Goal: Task Accomplishment & Management: Use online tool/utility

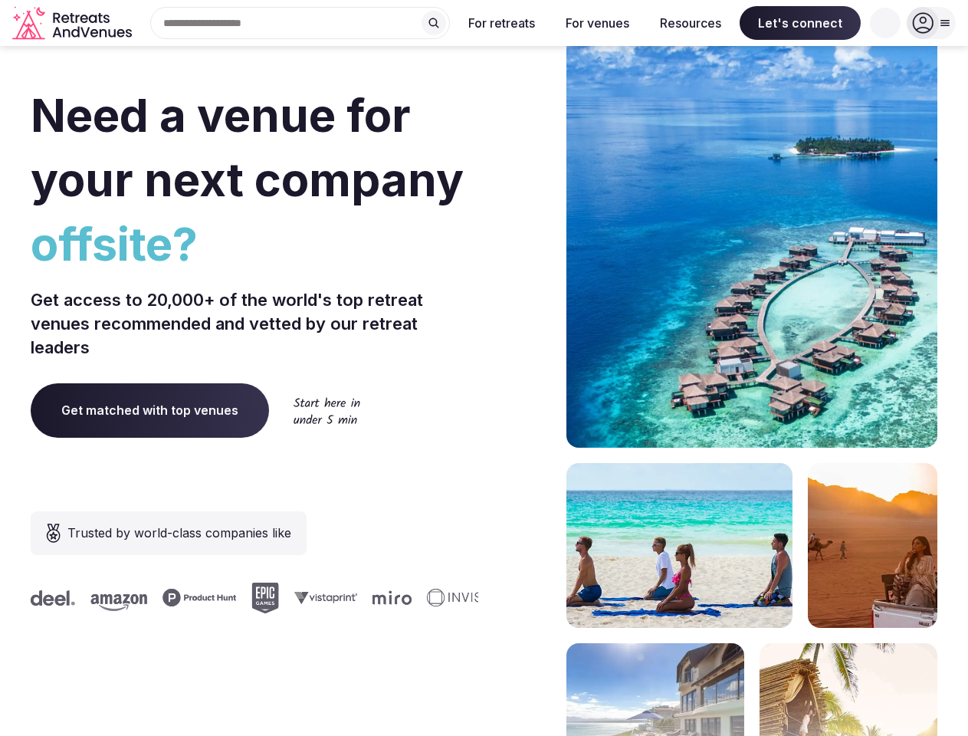
click at [484, 368] on div "Need a venue for your next company offsite? Get access to 20,000+ of the world'…" at bounding box center [484, 459] width 907 height 924
click at [301, 23] on div "Search Popular Destinations [GEOGRAPHIC_DATA], [GEOGRAPHIC_DATA] [GEOGRAPHIC_DA…" at bounding box center [294, 23] width 312 height 32
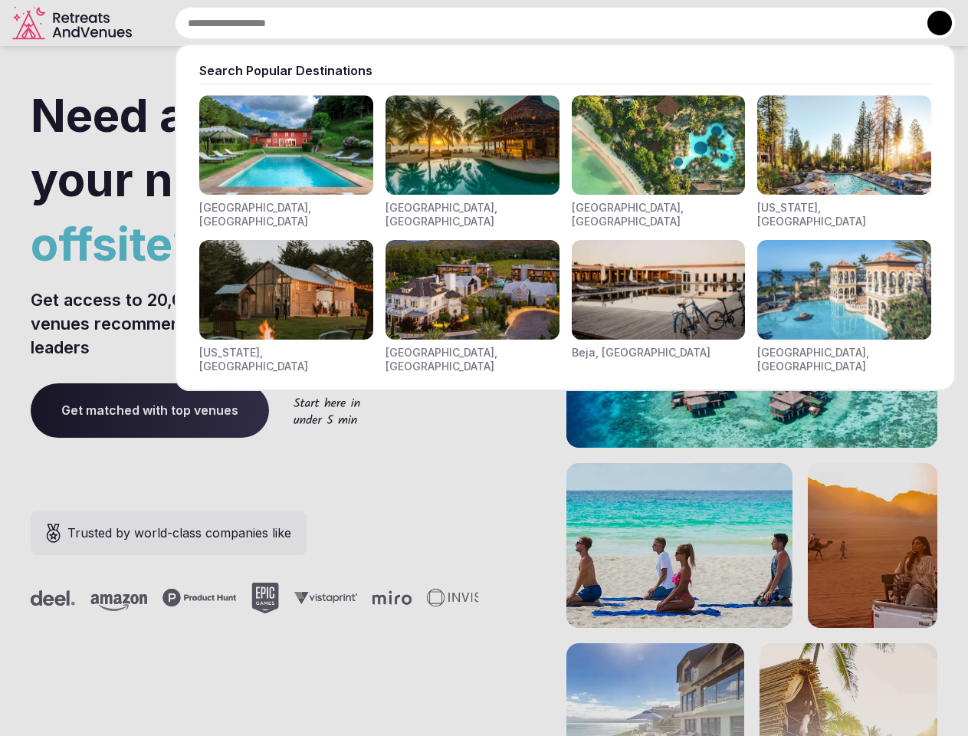
click at [434, 23] on input "text" at bounding box center [565, 23] width 781 height 32
click at [502, 23] on input "text" at bounding box center [565, 23] width 781 height 32
click at [597, 23] on input "text" at bounding box center [565, 23] width 781 height 32
click at [691, 23] on input "text" at bounding box center [565, 23] width 781 height 32
click at [800, 23] on input "text" at bounding box center [565, 23] width 781 height 32
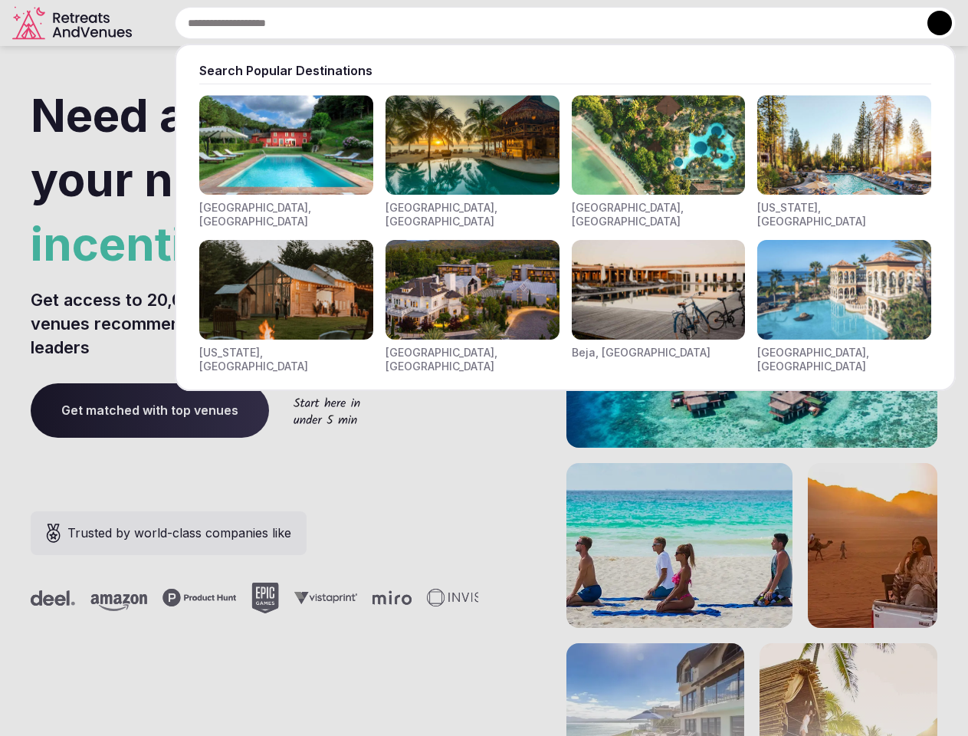
click at [886, 23] on input "text" at bounding box center [565, 23] width 781 height 32
click at [932, 23] on button at bounding box center [940, 23] width 25 height 25
